Goal: Transaction & Acquisition: Purchase product/service

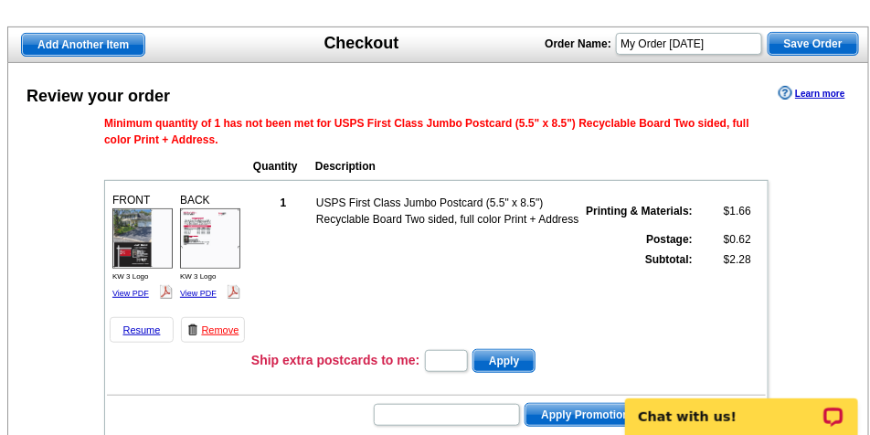
scroll to position [137, 0]
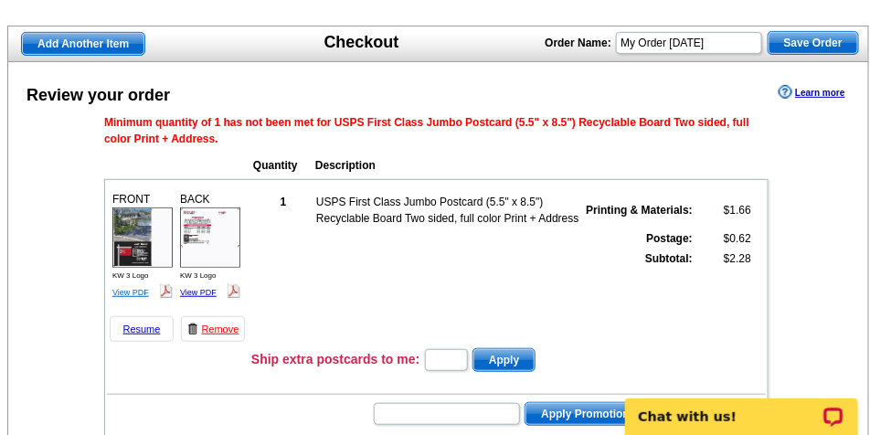
click at [138, 295] on link "View PDF" at bounding box center [130, 292] width 37 height 9
click at [202, 294] on link "View PDF" at bounding box center [198, 292] width 37 height 9
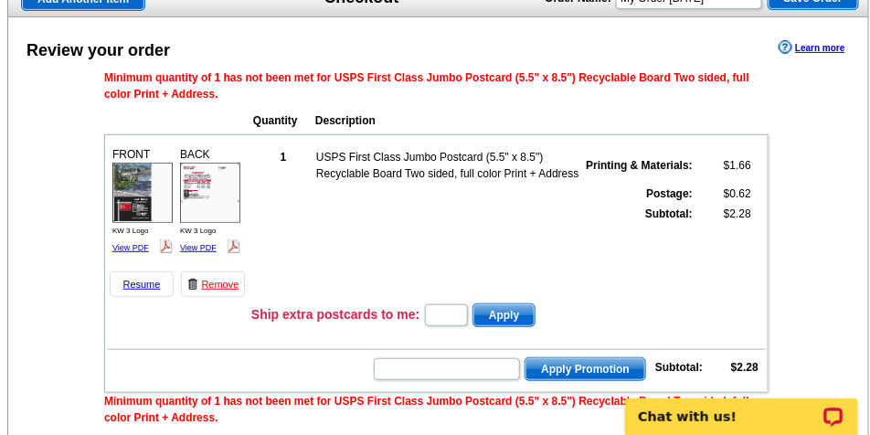
scroll to position [183, 0]
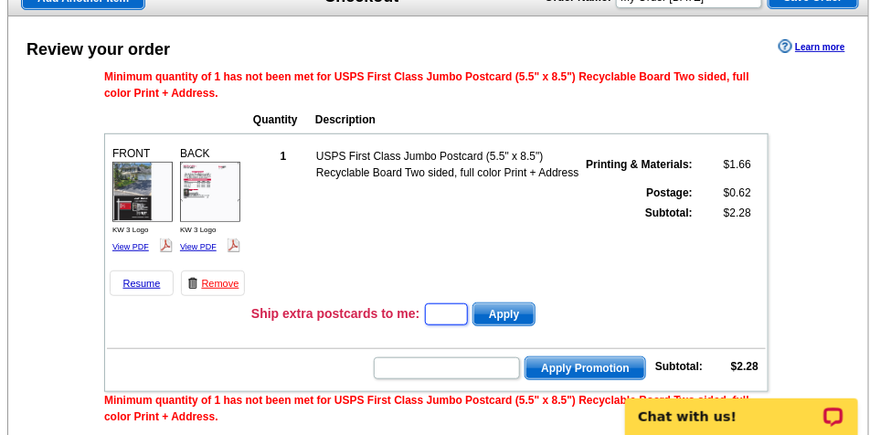
click at [459, 323] on input "text" at bounding box center [446, 314] width 43 height 22
type input "1"
click at [525, 314] on span "Apply" at bounding box center [503, 314] width 61 height 22
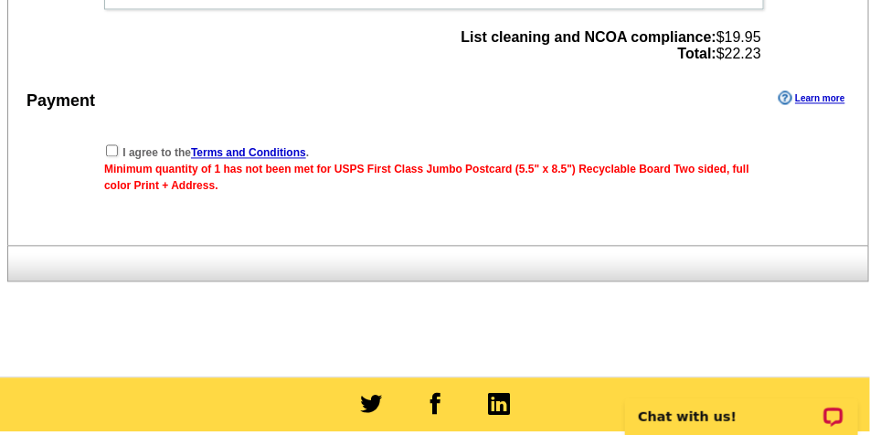
scroll to position [685, 0]
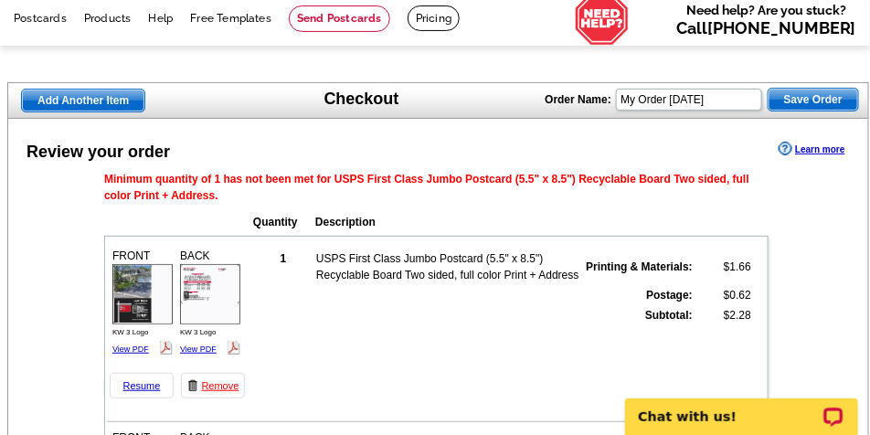
scroll to position [228, 0]
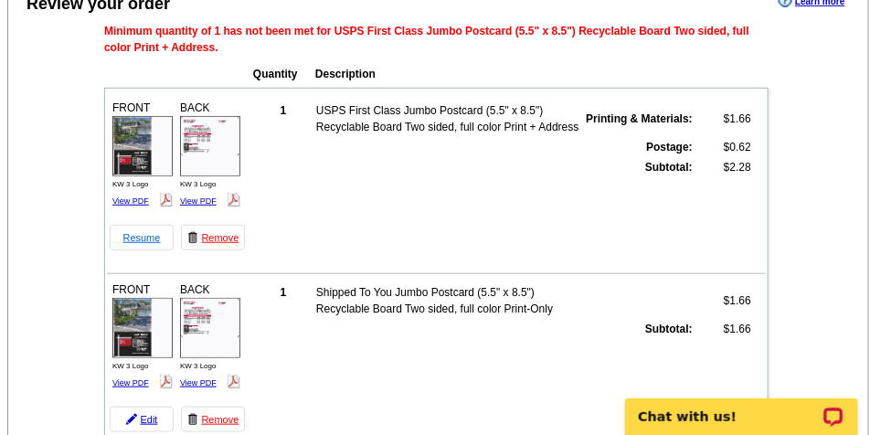
click at [152, 238] on link "Resume" at bounding box center [142, 238] width 64 height 26
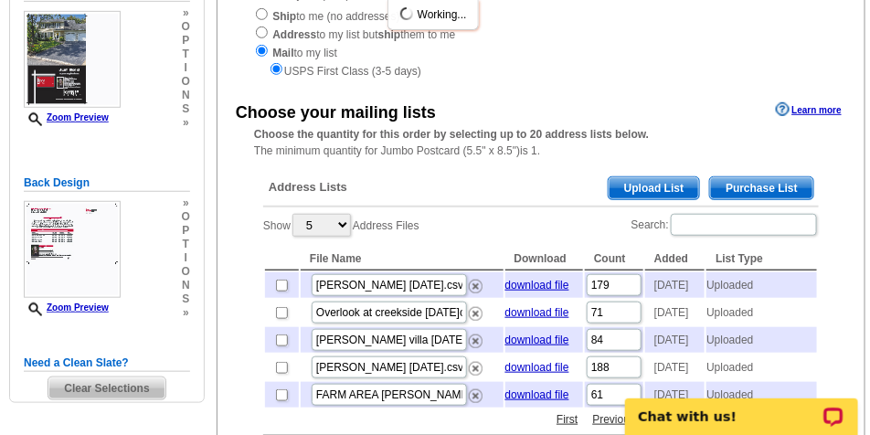
scroll to position [274, 0]
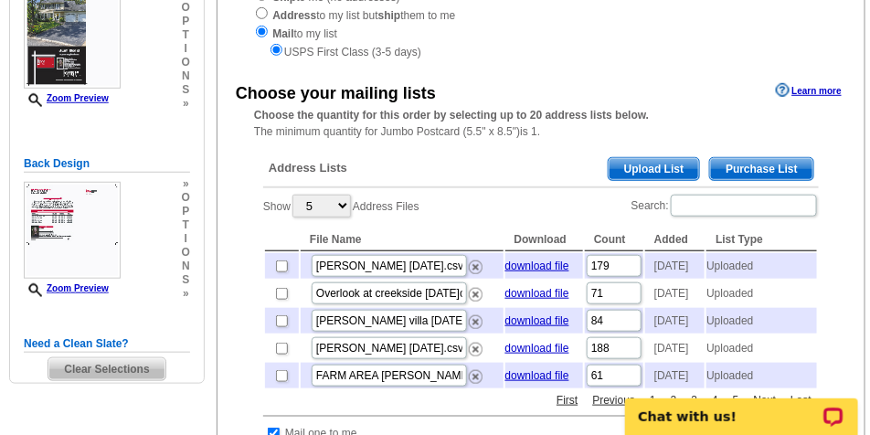
click at [681, 173] on span "Upload List" at bounding box center [653, 169] width 90 height 22
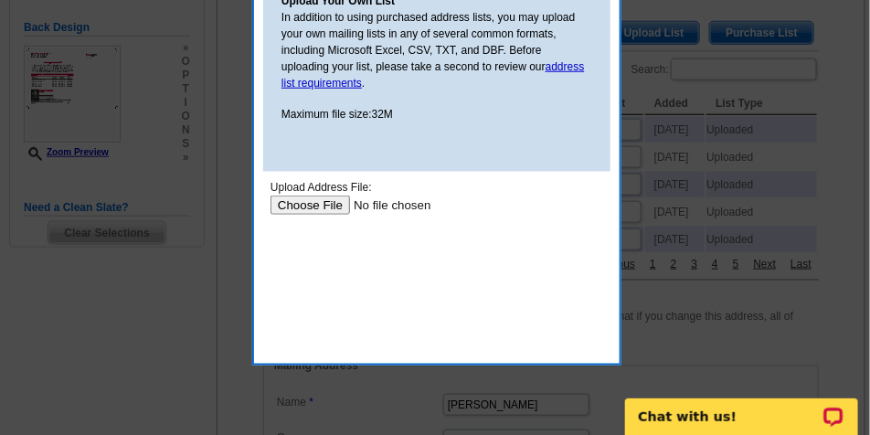
scroll to position [411, 0]
click at [333, 203] on input "file" at bounding box center [385, 203] width 231 height 19
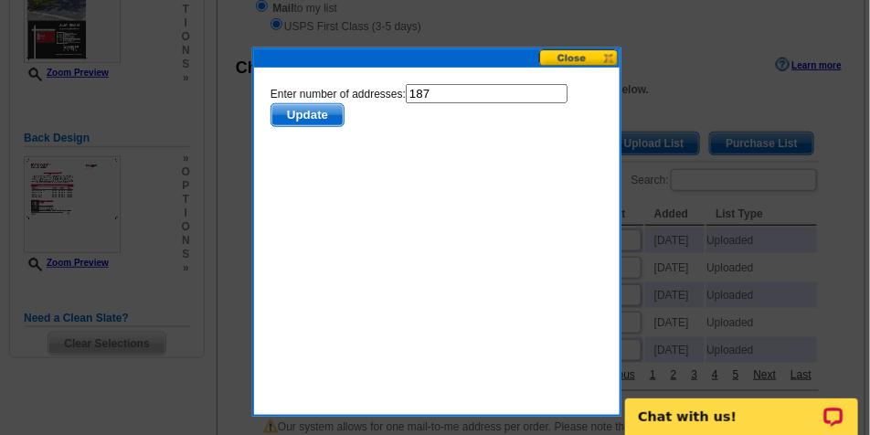
scroll to position [183, 0]
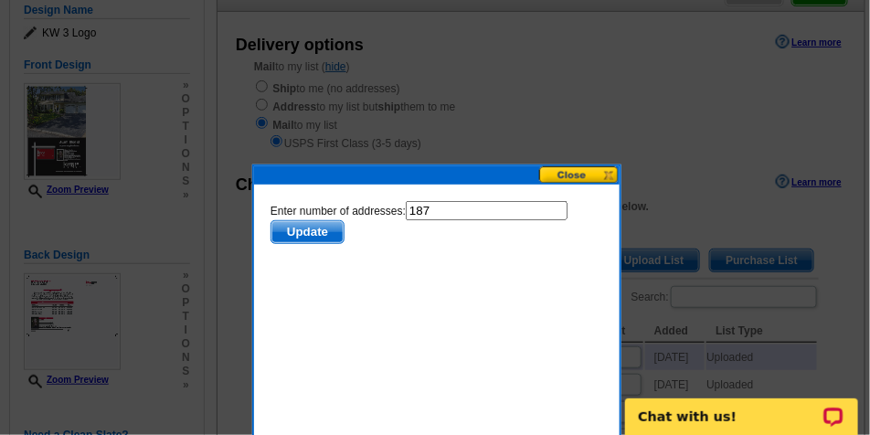
click at [456, 213] on input "187" at bounding box center [486, 209] width 162 height 19
type input "186"
click at [325, 236] on span "Update" at bounding box center [306, 231] width 72 height 22
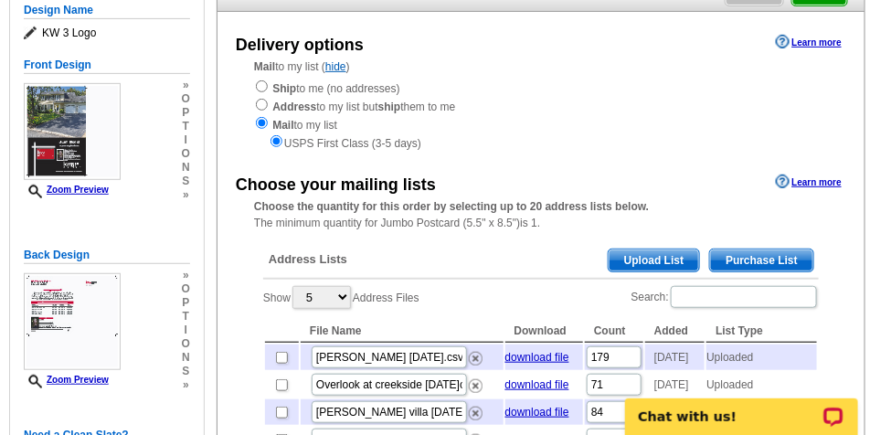
scroll to position [457, 0]
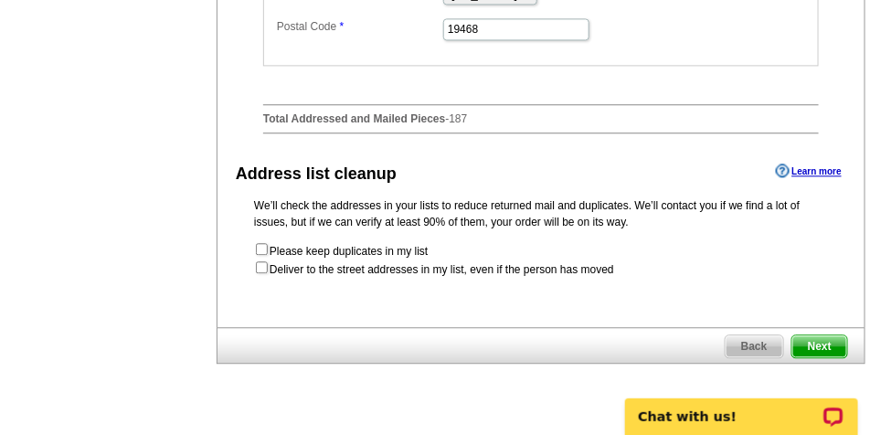
scroll to position [1005, 0]
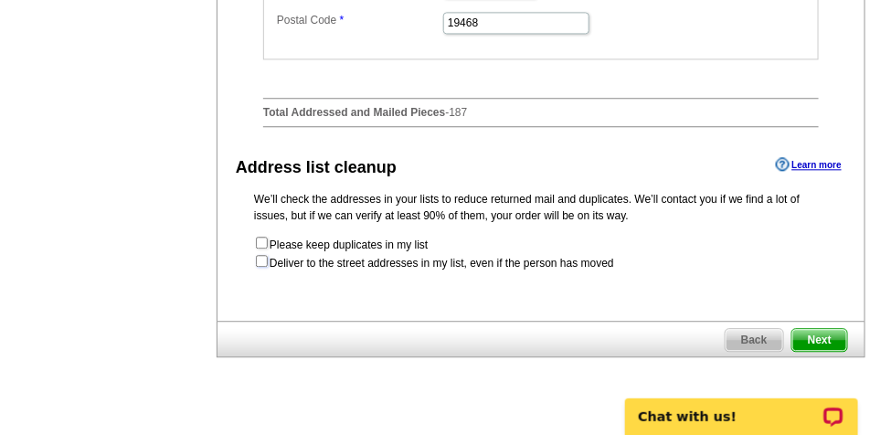
click at [260, 267] on input "checkbox" at bounding box center [262, 261] width 12 height 12
checkbox input "true"
radio input "true"
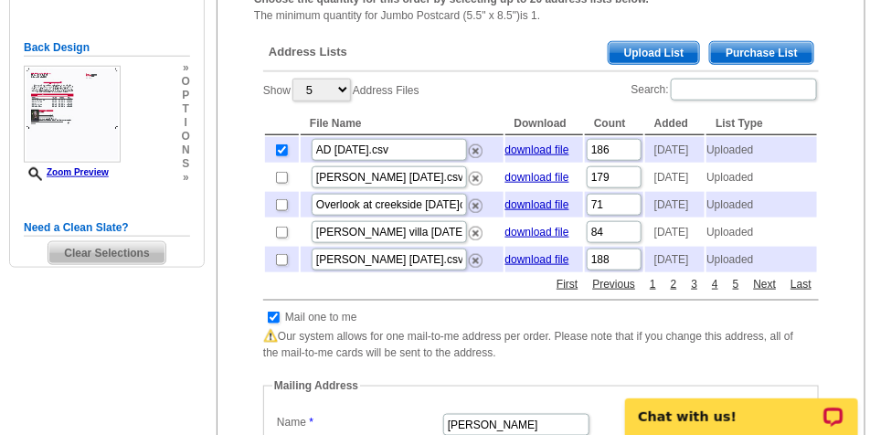
scroll to position [411, 0]
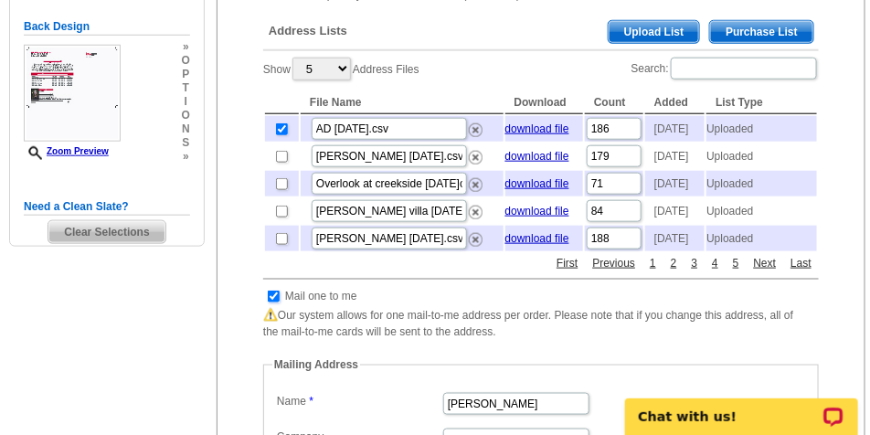
click at [274, 302] on input "checkbox" at bounding box center [274, 297] width 12 height 12
checkbox input "false"
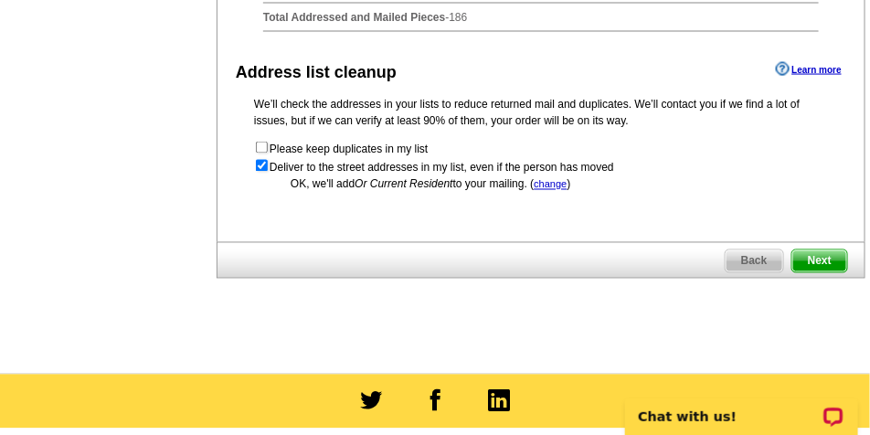
scroll to position [777, 0]
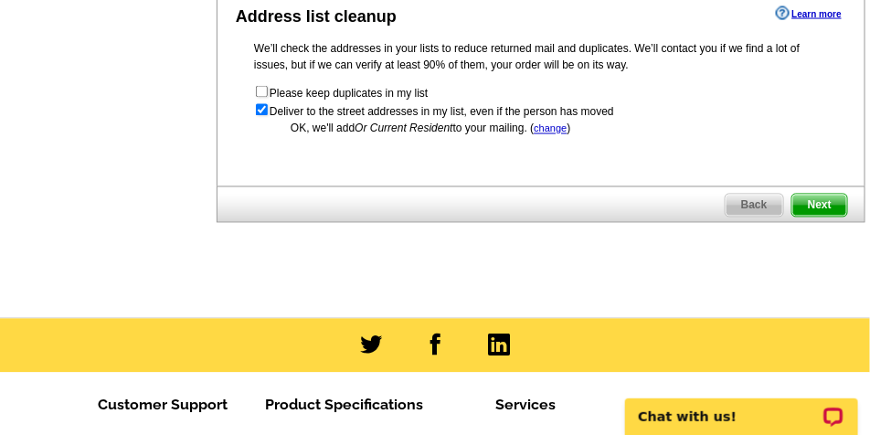
click at [829, 217] on span "Next" at bounding box center [819, 206] width 55 height 22
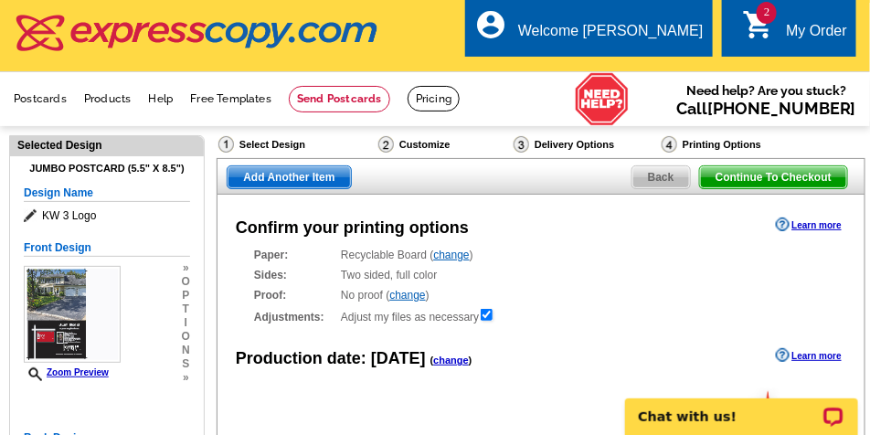
radio input "false"
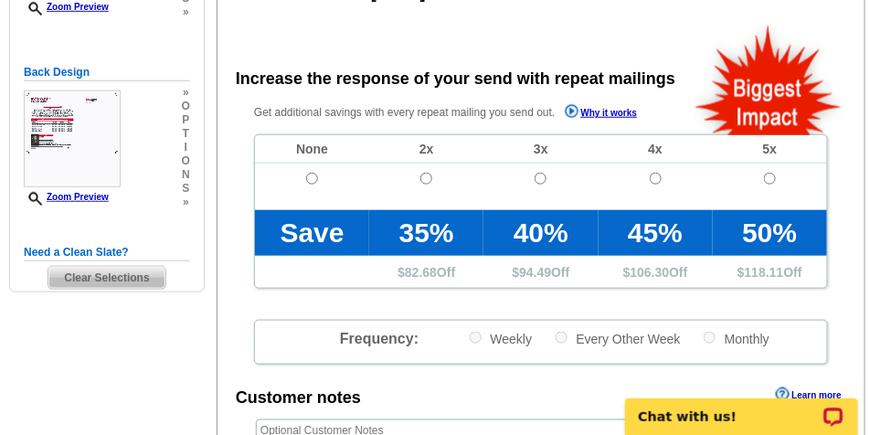
scroll to position [411, 0]
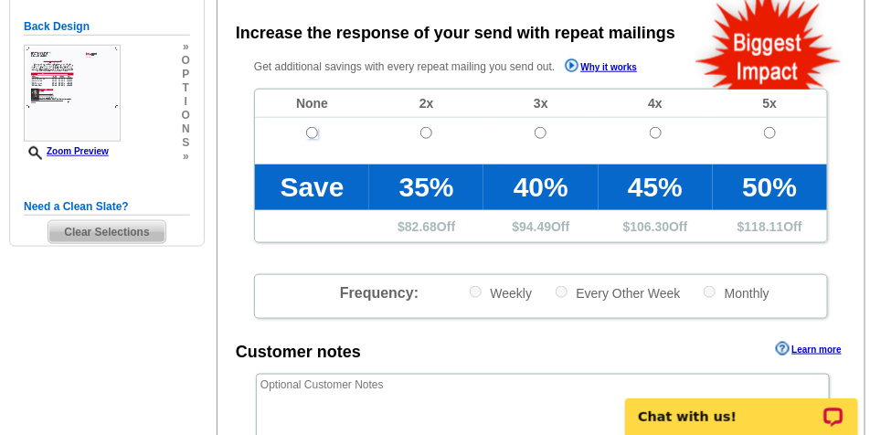
click at [314, 133] on input "radio" at bounding box center [312, 133] width 12 height 12
radio input "true"
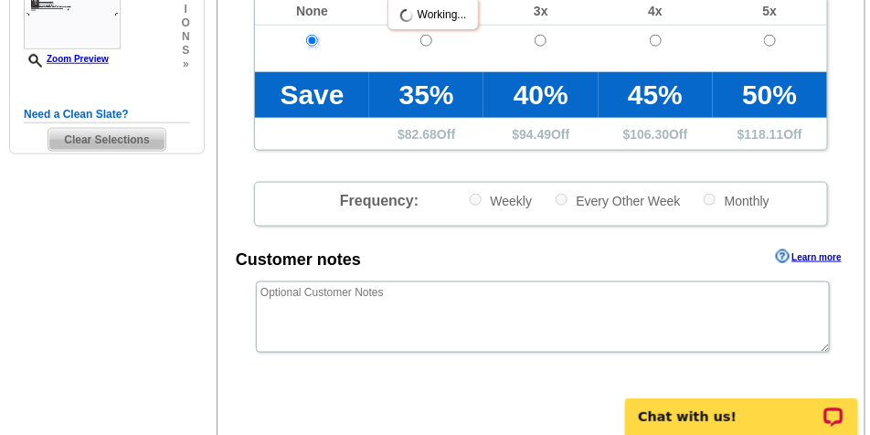
scroll to position [640, 0]
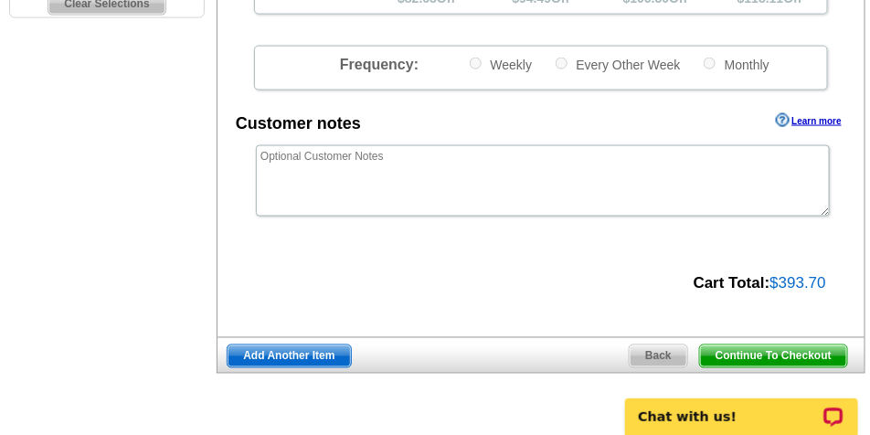
click at [758, 357] on span "Continue To Checkout" at bounding box center [773, 356] width 147 height 22
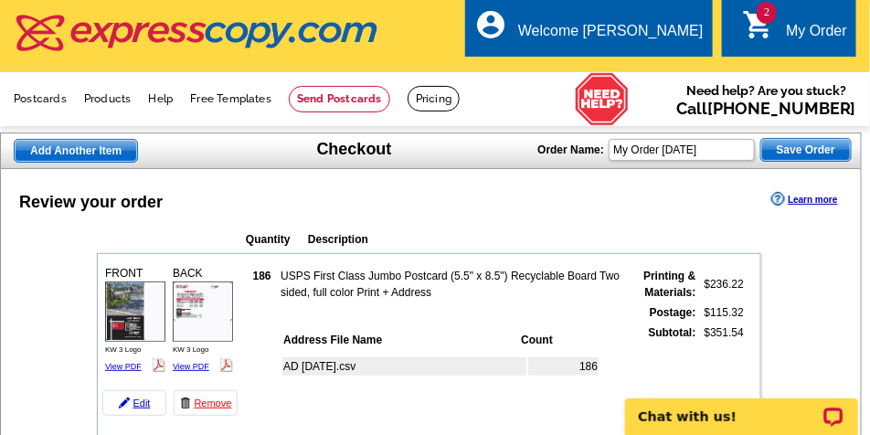
click at [209, 408] on link "Remove" at bounding box center [206, 403] width 64 height 26
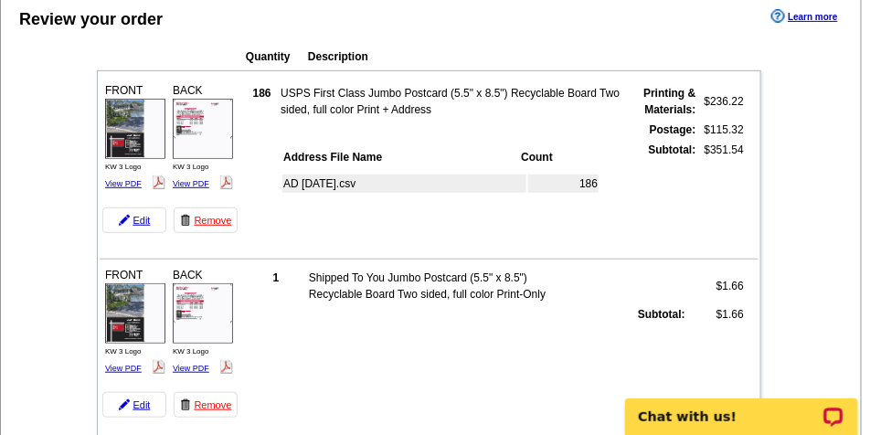
scroll to position [265, 0]
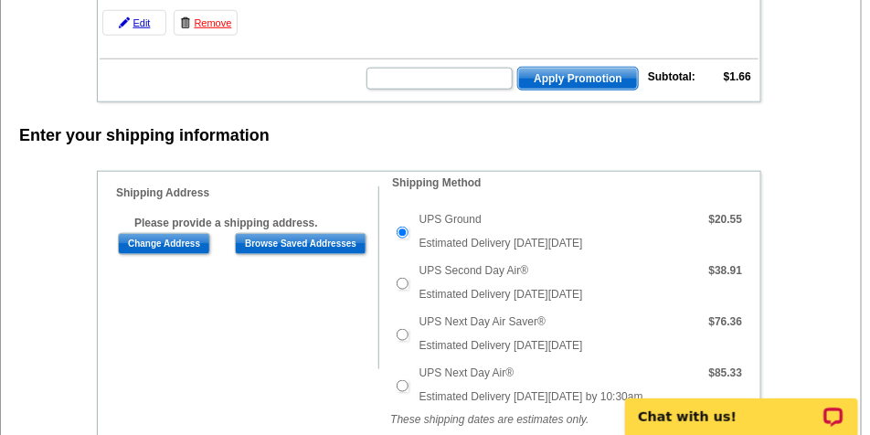
scroll to position [94, 0]
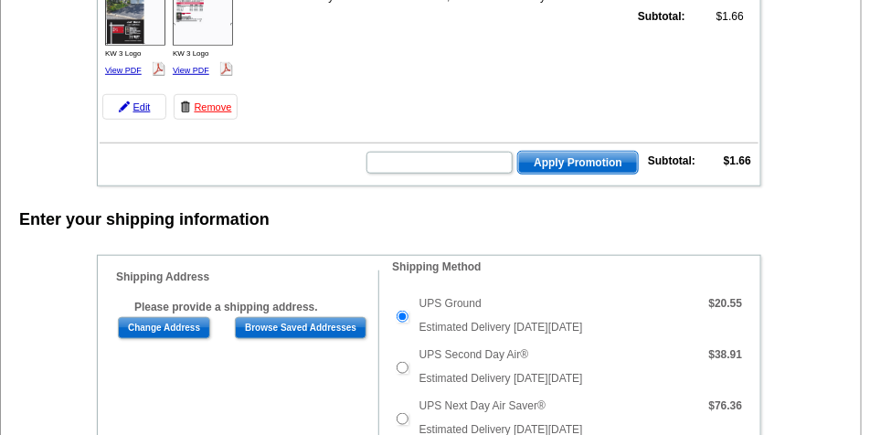
scroll to position [295, 0]
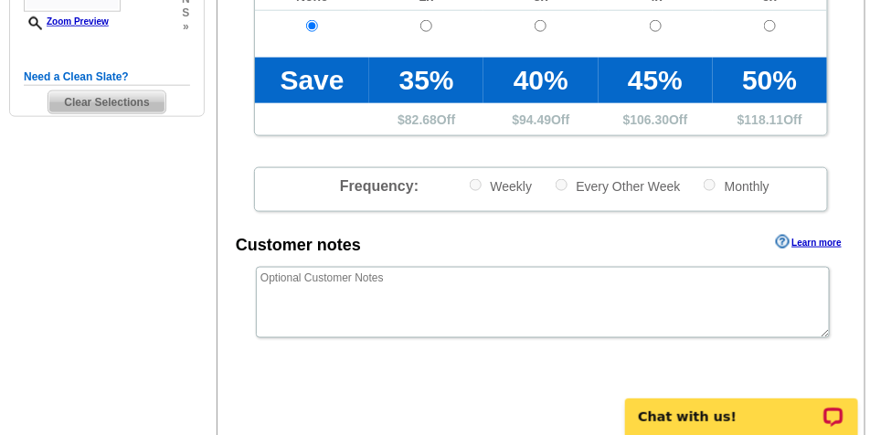
scroll to position [411, 0]
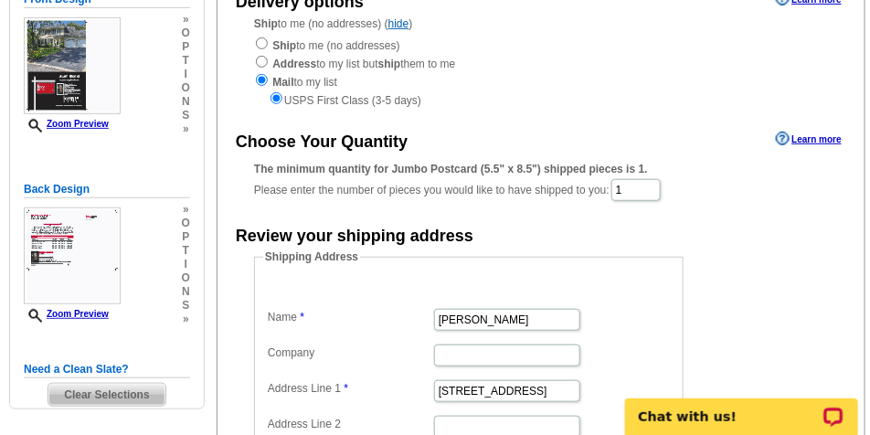
scroll to position [228, 0]
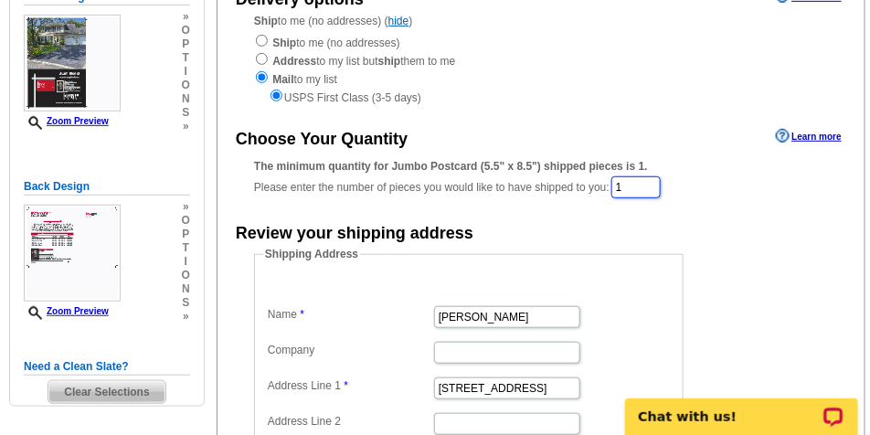
click at [661, 190] on input "1" at bounding box center [635, 187] width 49 height 22
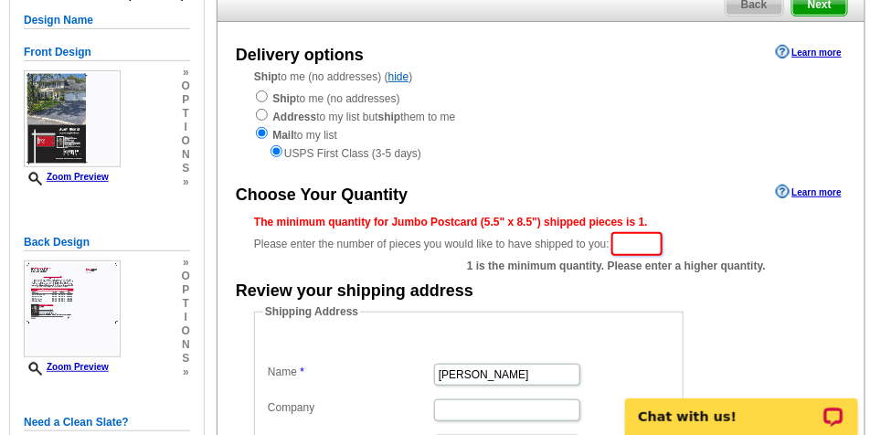
scroll to position [46, 0]
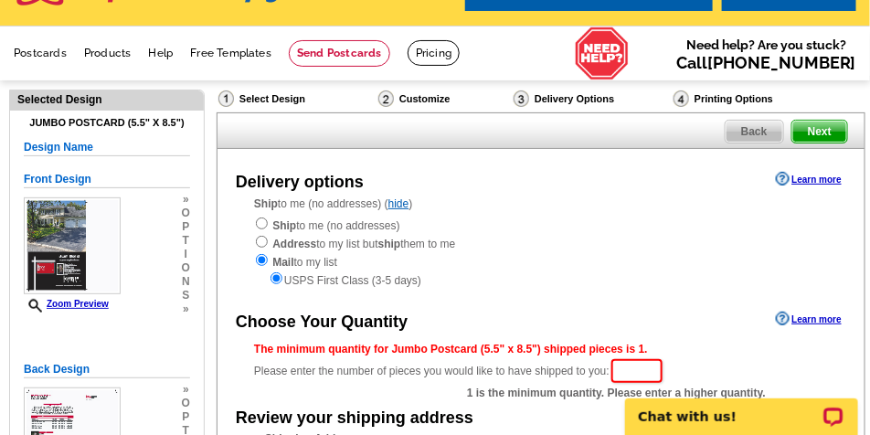
click at [820, 132] on span "Next" at bounding box center [819, 132] width 55 height 22
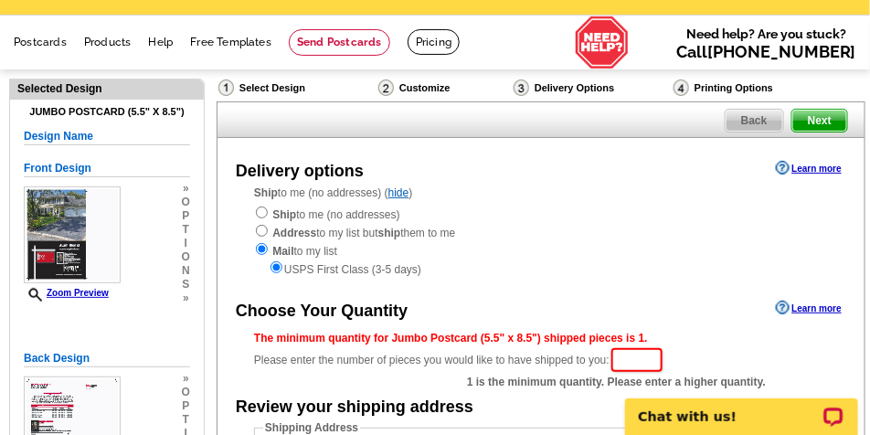
scroll to position [274, 0]
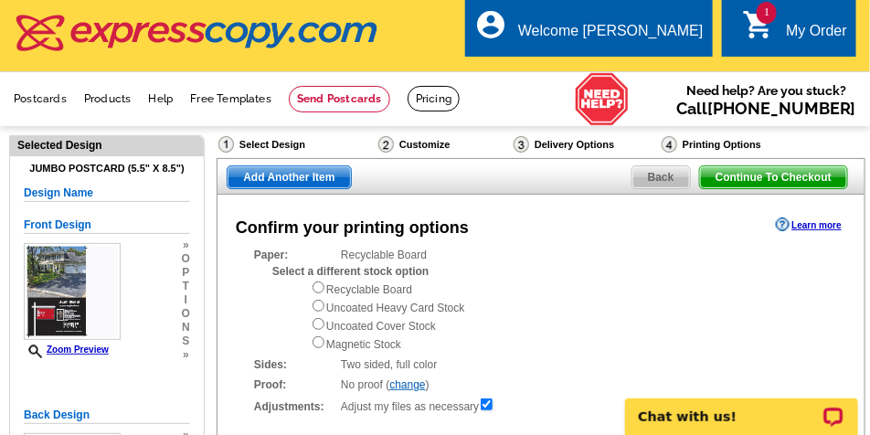
click at [661, 175] on span "Back" at bounding box center [661, 177] width 58 height 22
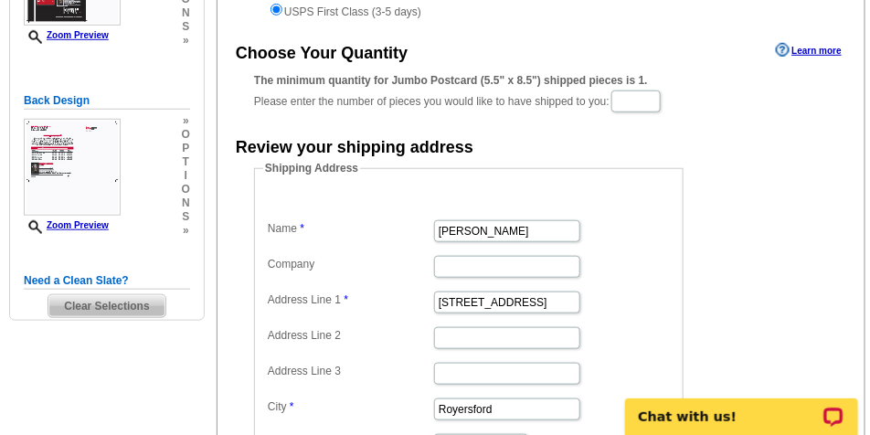
scroll to position [320, 0]
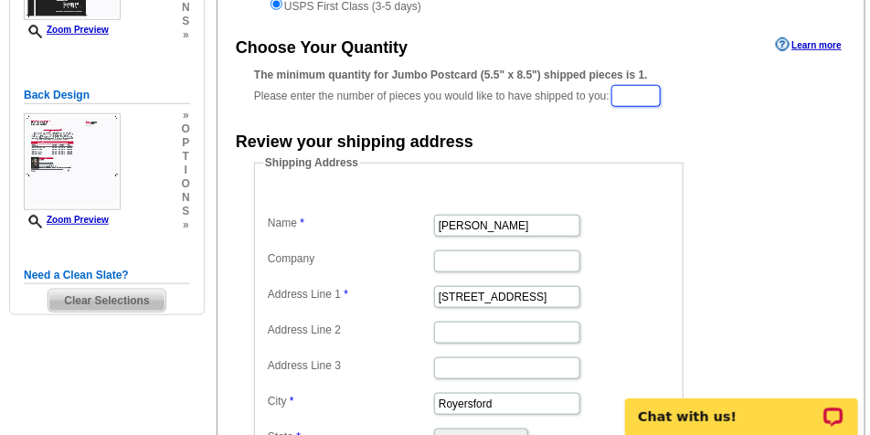
click at [643, 98] on input "text" at bounding box center [635, 96] width 49 height 22
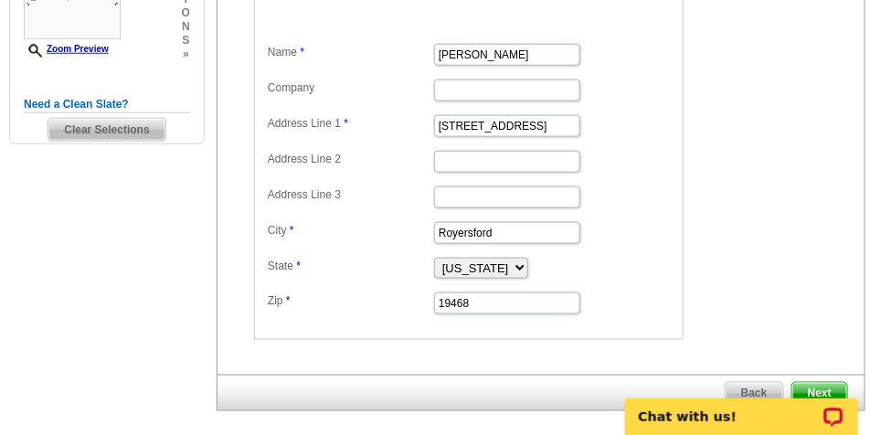
scroll to position [548, 0]
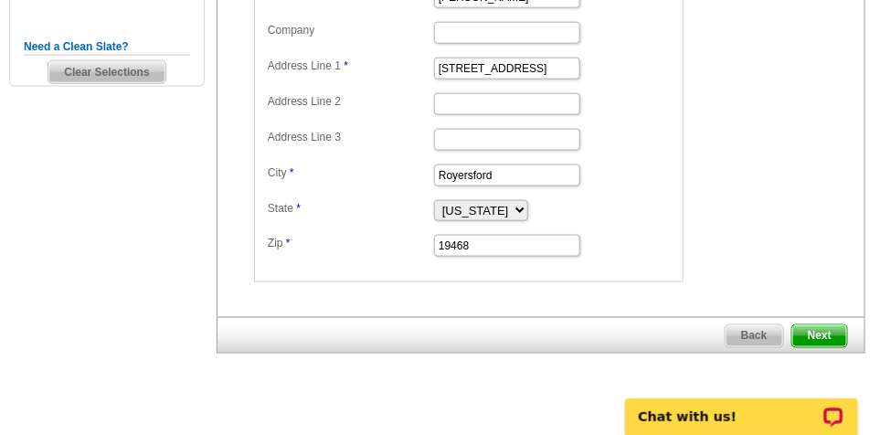
click at [818, 339] on span "Next" at bounding box center [819, 336] width 55 height 22
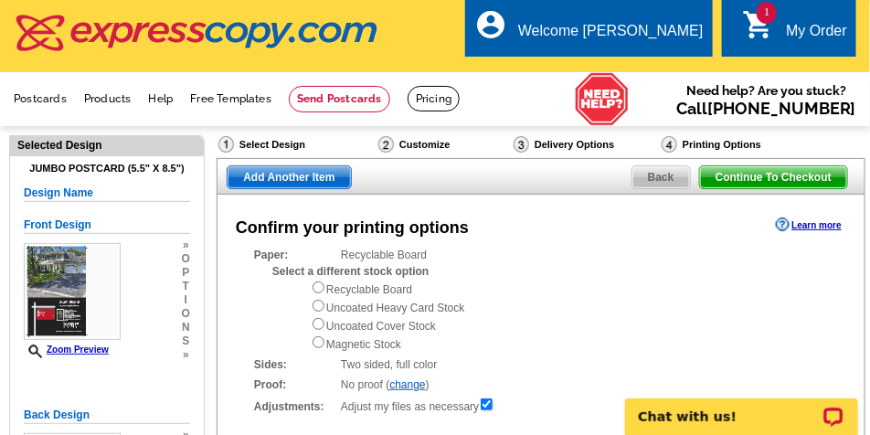
click at [807, 26] on div "My Order" at bounding box center [816, 36] width 61 height 26
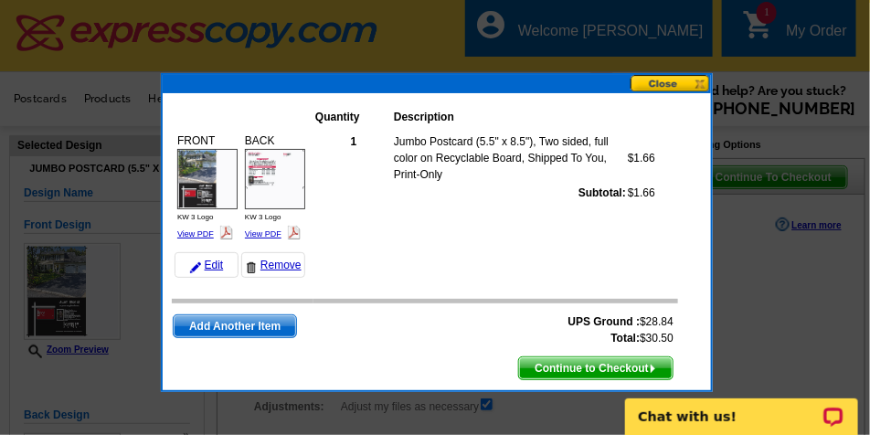
click at [595, 365] on span "Continue to Checkout" at bounding box center [595, 368] width 153 height 22
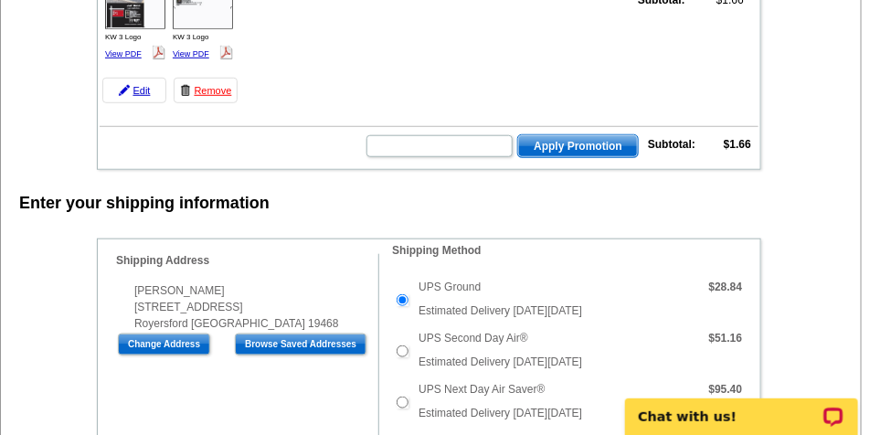
scroll to position [183, 0]
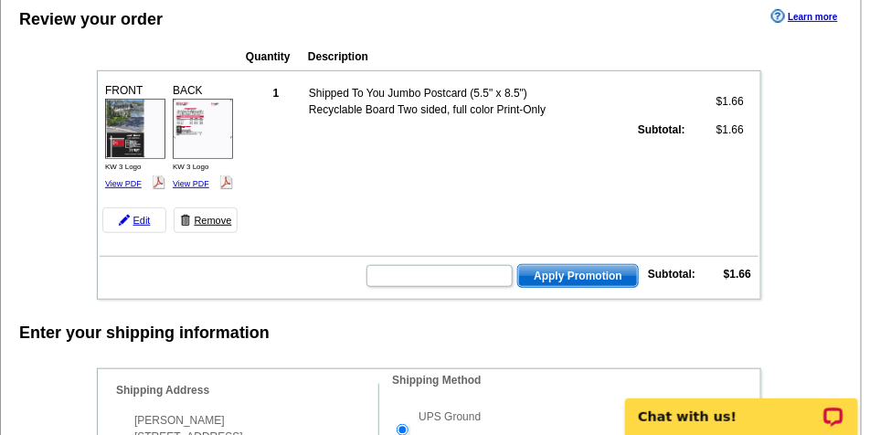
click at [221, 223] on link "Remove" at bounding box center [206, 220] width 64 height 26
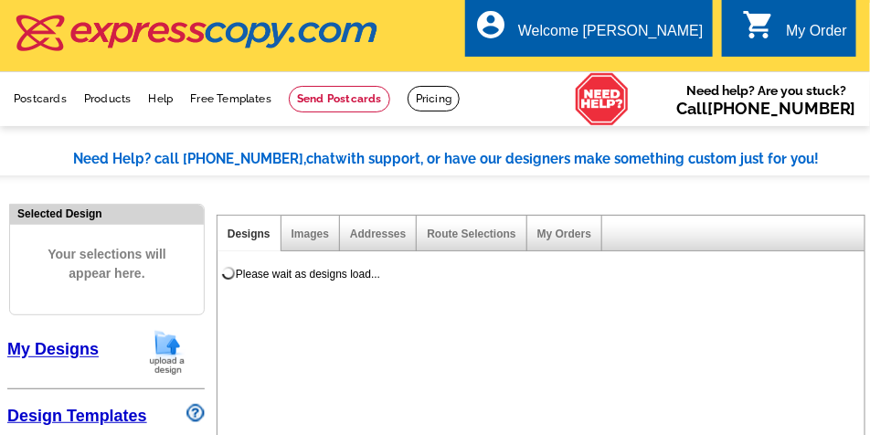
select select "785"
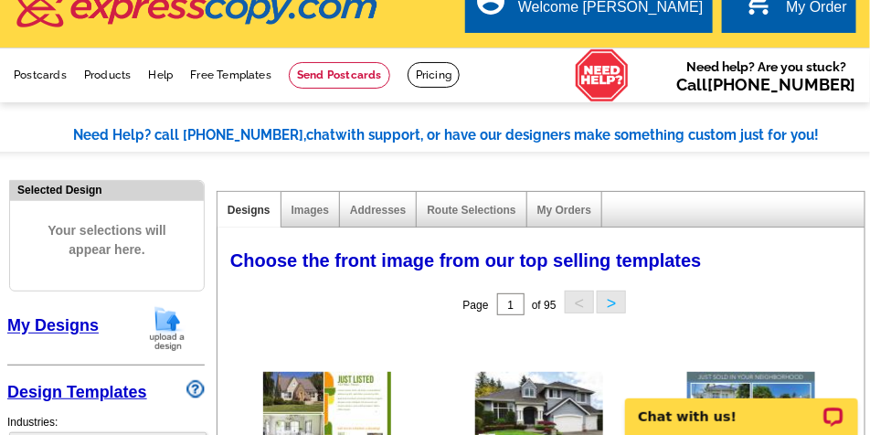
scroll to position [46, 0]
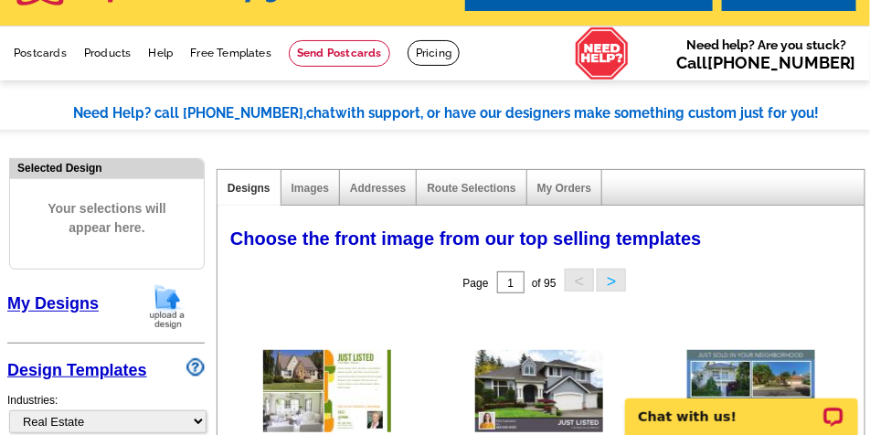
click at [61, 303] on link "My Designs" at bounding box center [52, 304] width 91 height 18
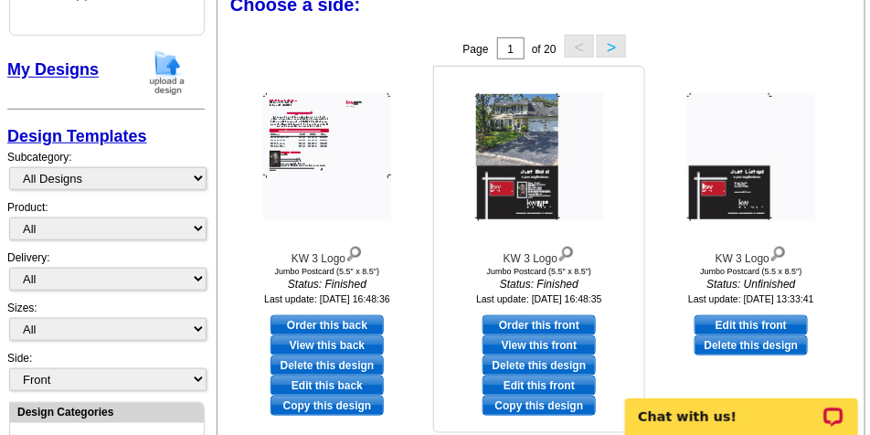
scroll to position [365, 0]
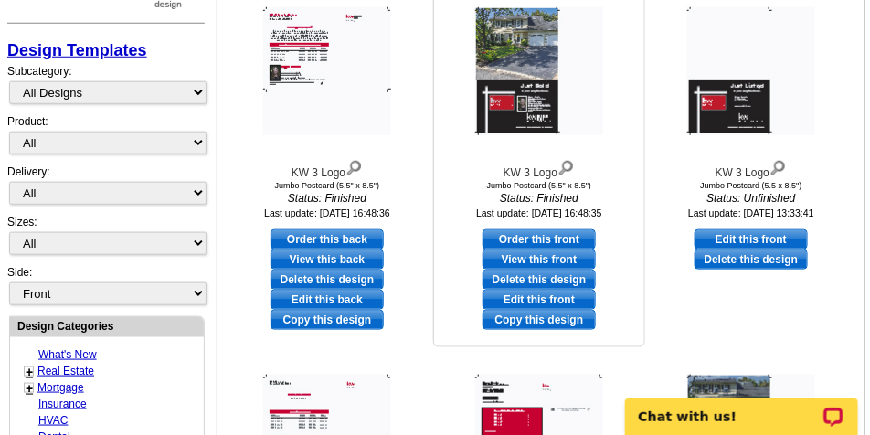
click at [533, 238] on link "Order this front" at bounding box center [538, 239] width 113 height 20
select select "2"
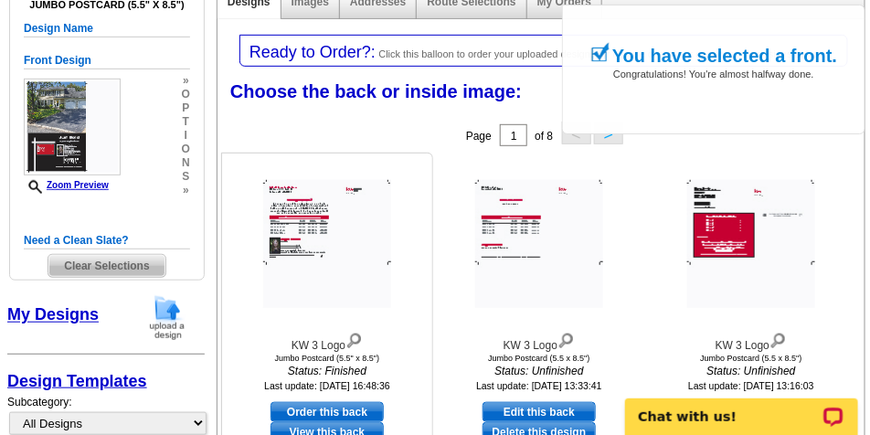
scroll to position [320, 0]
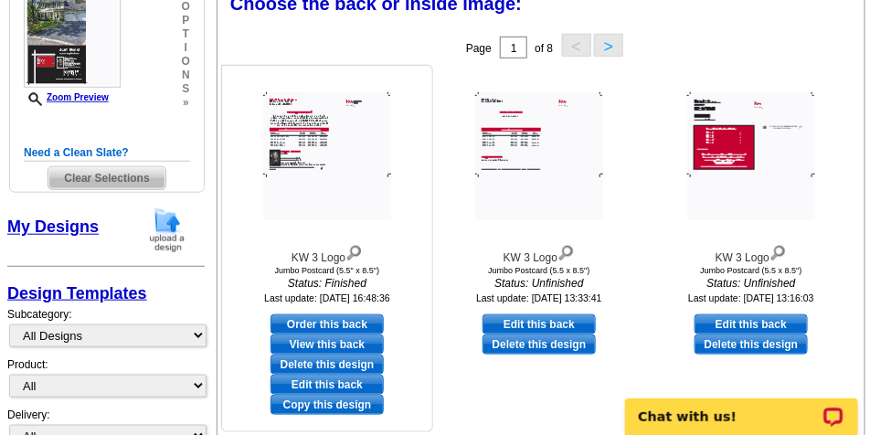
click at [324, 327] on link "Order this back" at bounding box center [326, 324] width 113 height 20
select select "front"
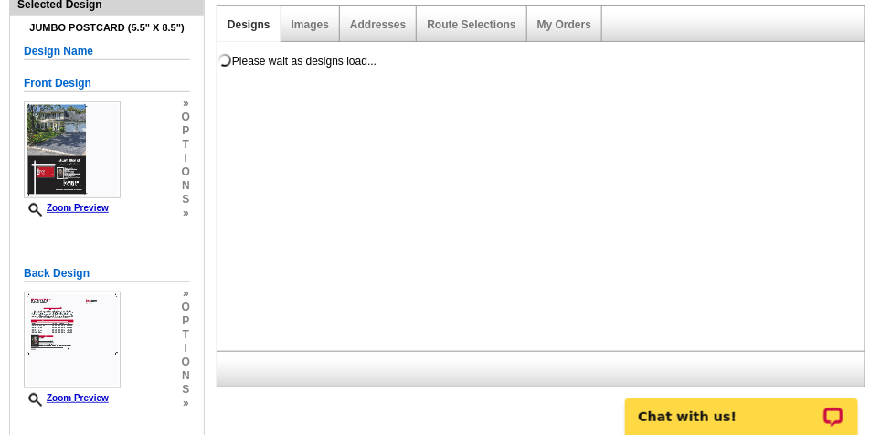
scroll to position [0, 0]
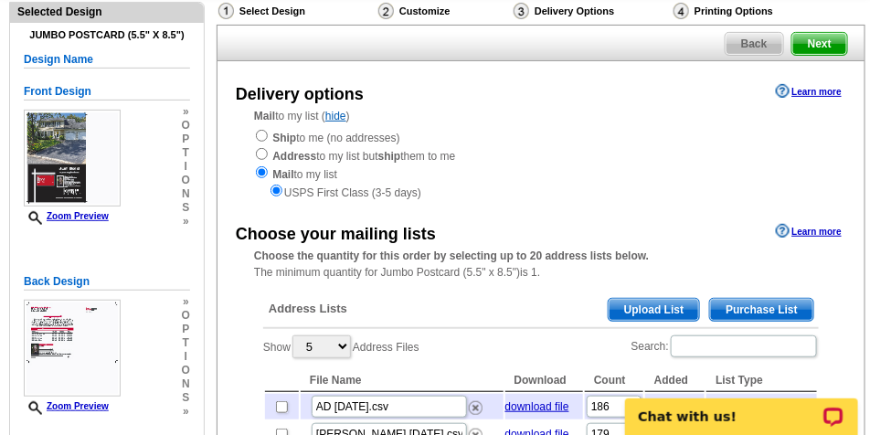
scroll to position [274, 0]
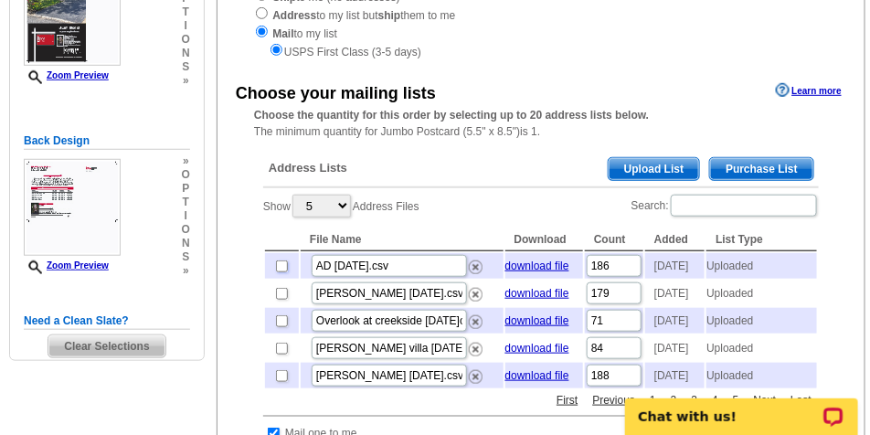
click at [280, 272] on input "checkbox" at bounding box center [282, 266] width 12 height 12
checkbox input "true"
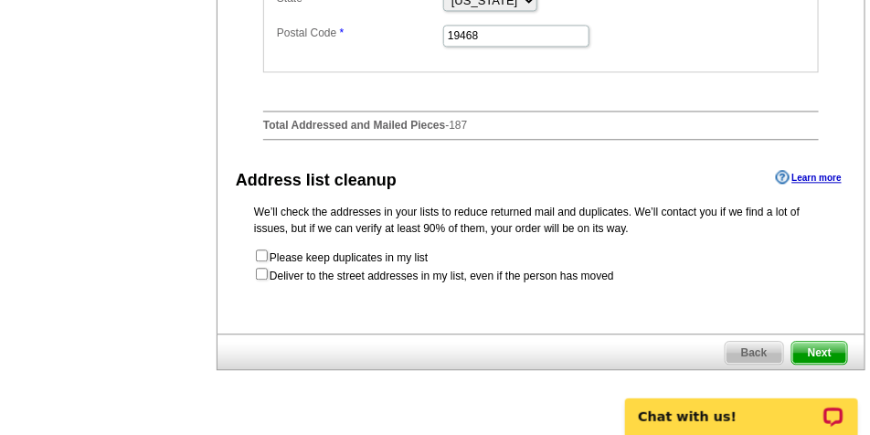
scroll to position [1188, 0]
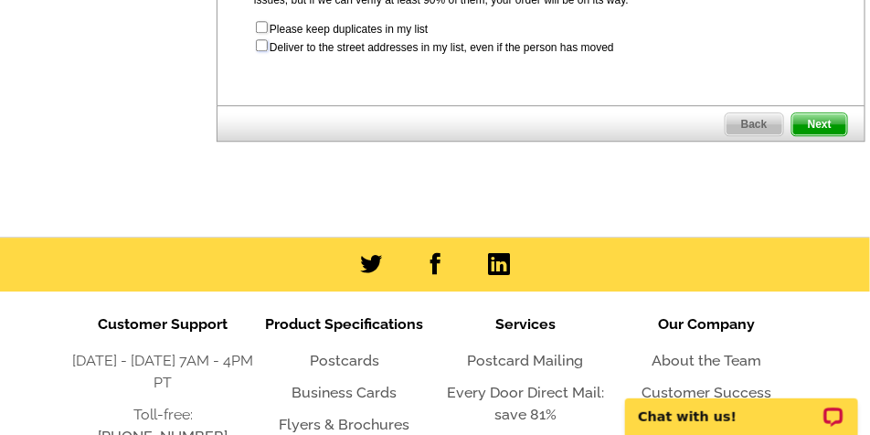
click at [262, 51] on input "checkbox" at bounding box center [262, 45] width 12 height 12
checkbox input "true"
radio input "true"
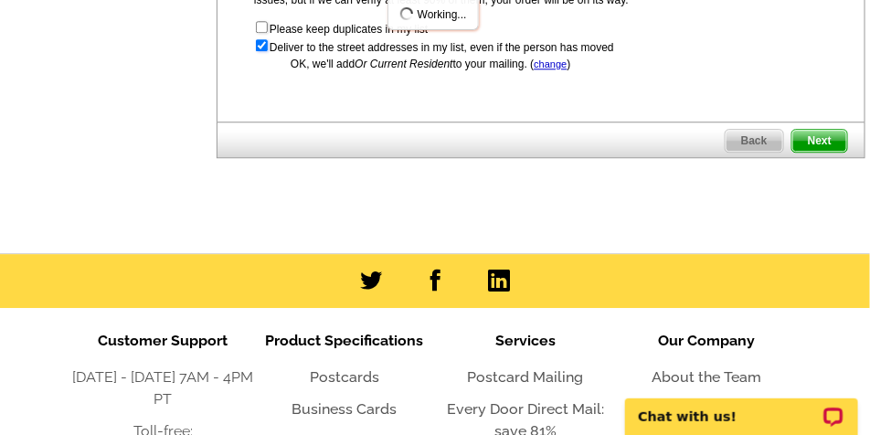
scroll to position [0, 0]
click at [834, 152] on span "Next" at bounding box center [819, 141] width 55 height 22
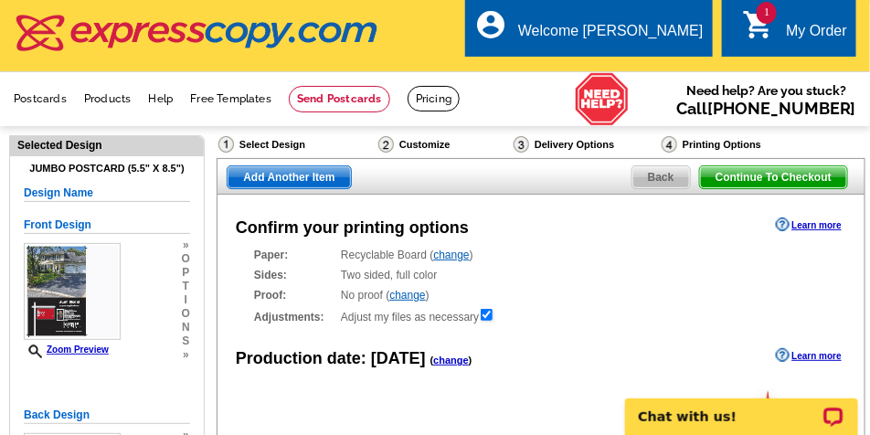
scroll to position [274, 0]
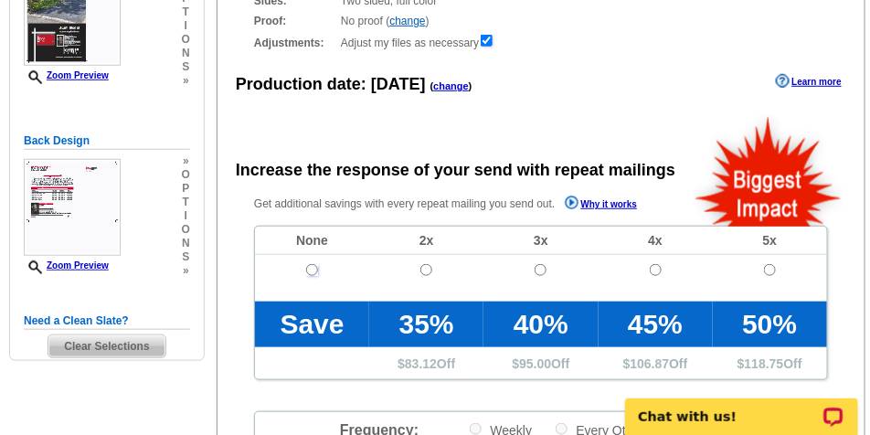
click at [308, 267] on input "radio" at bounding box center [312, 270] width 12 height 12
radio input "true"
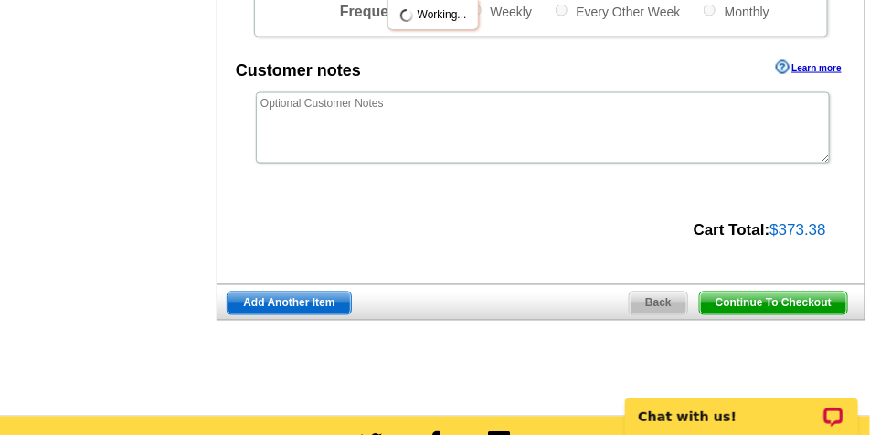
scroll to position [822, 0]
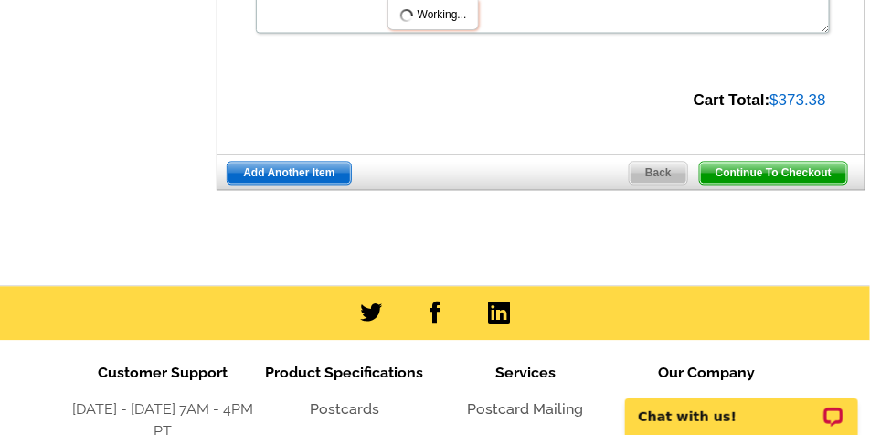
click at [756, 172] on span "Continue To Checkout" at bounding box center [773, 174] width 147 height 22
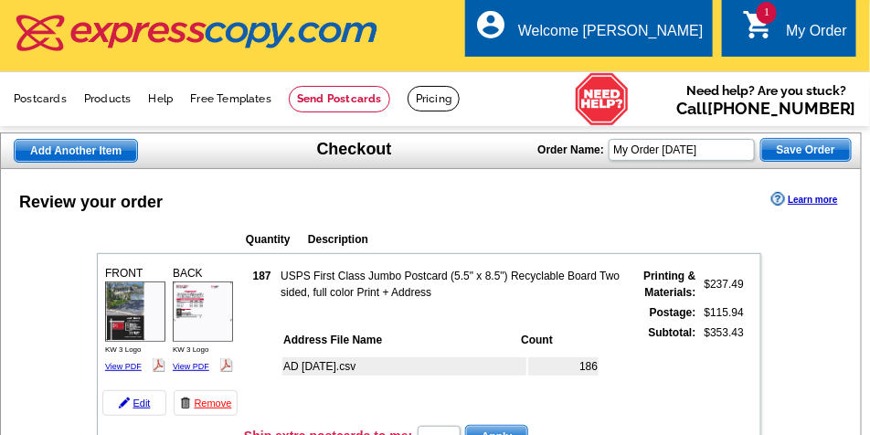
click at [193, 279] on div "BACK KW 3 Logo View PDF" at bounding box center [203, 319] width 66 height 115
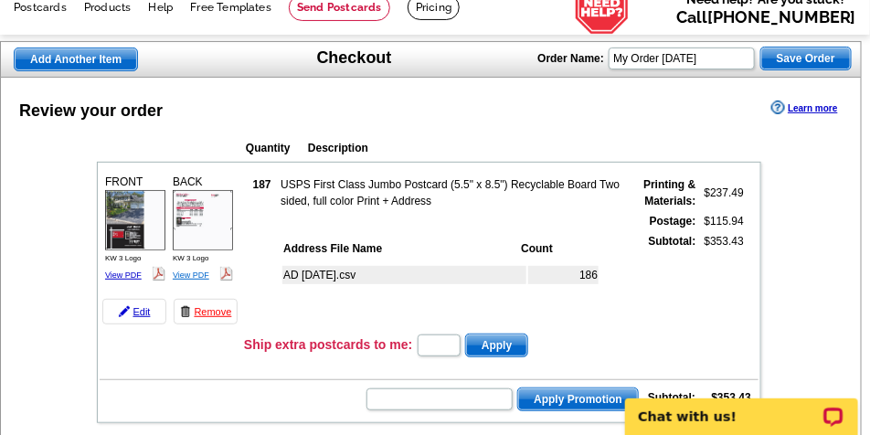
click at [187, 276] on link "View PDF" at bounding box center [191, 274] width 37 height 9
click at [432, 350] on input "text" at bounding box center [439, 345] width 43 height 22
click at [418, 400] on input "text" at bounding box center [439, 399] width 146 height 22
type input "GROW0825"
click at [557, 403] on span "Apply Promotion" at bounding box center [578, 399] width 120 height 22
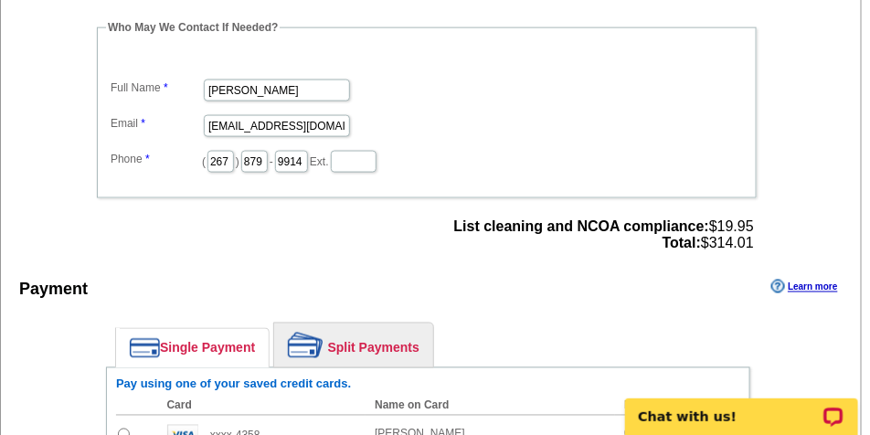
scroll to position [777, 0]
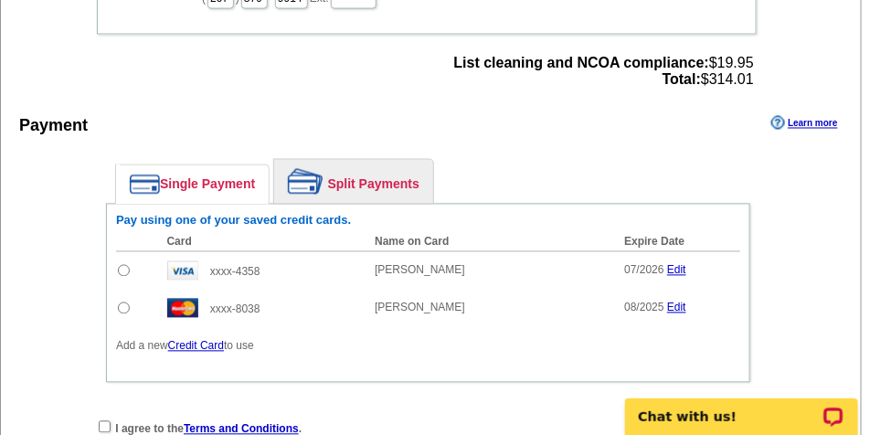
click at [122, 271] on input "radio" at bounding box center [124, 271] width 12 height 12
radio input "true"
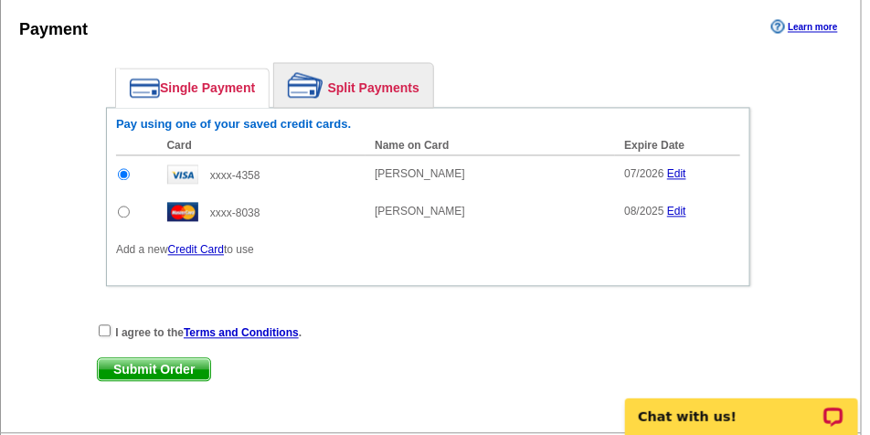
scroll to position [1005, 0]
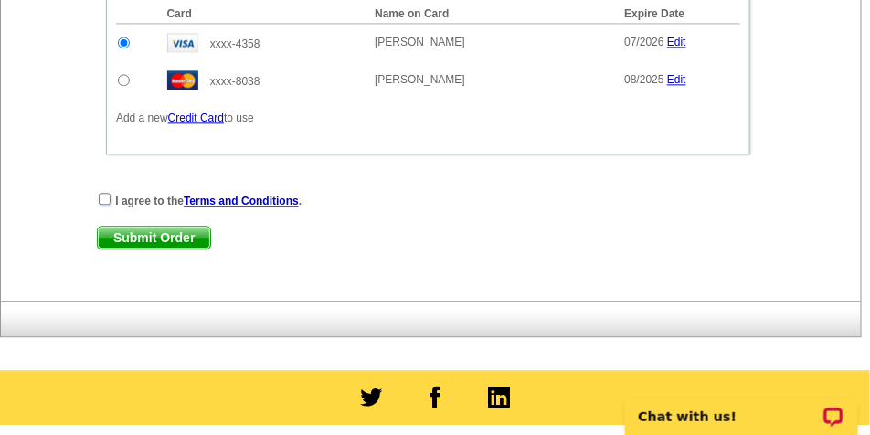
click at [103, 203] on input "checkbox" at bounding box center [105, 199] width 12 height 12
checkbox input "true"
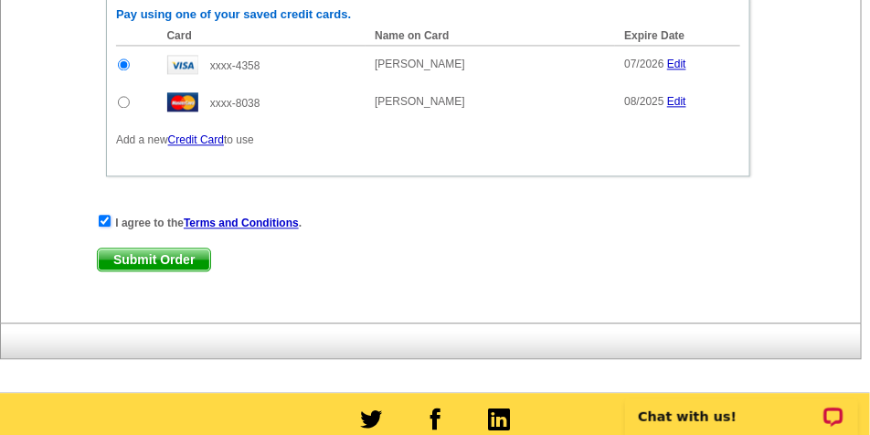
scroll to position [1051, 0]
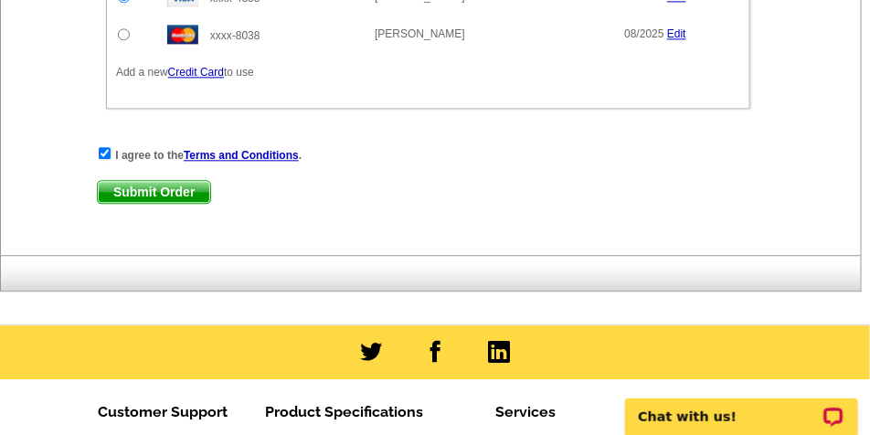
click at [153, 196] on span "Submit Order" at bounding box center [154, 192] width 112 height 22
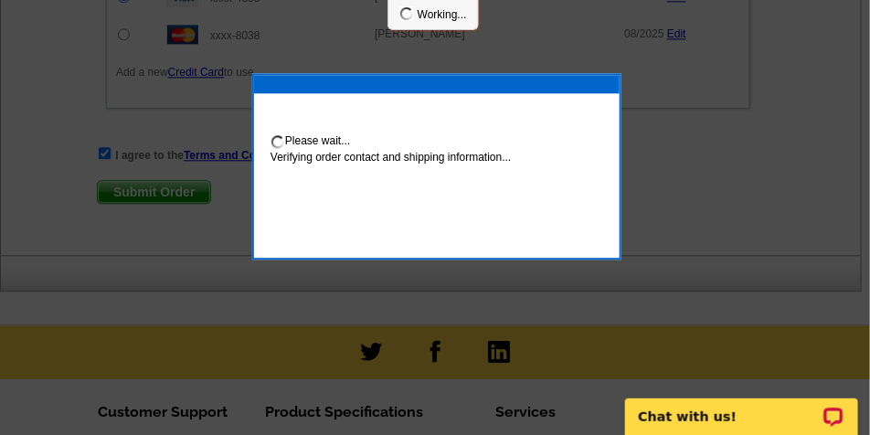
scroll to position [1143, 0]
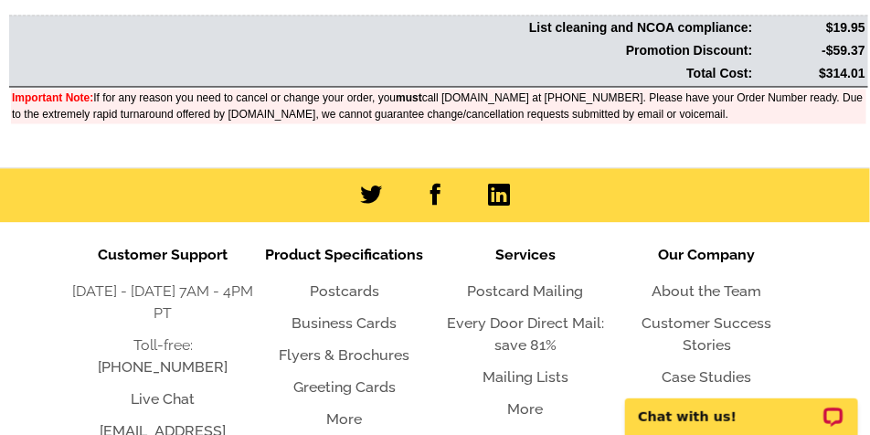
scroll to position [959, 0]
